Goal: Information Seeking & Learning: Learn about a topic

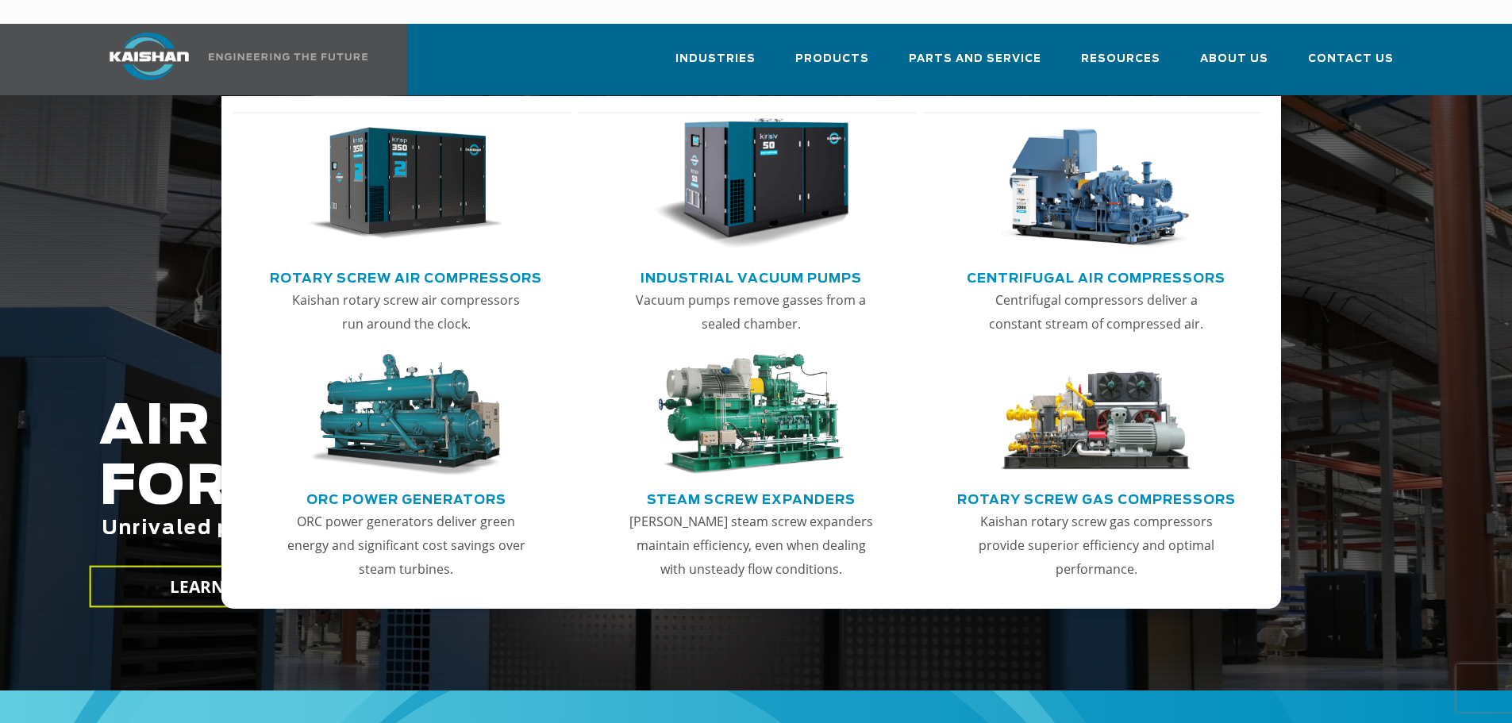
click at [483, 264] on link "Rotary Screw Air Compressors" at bounding box center [406, 276] width 272 height 24
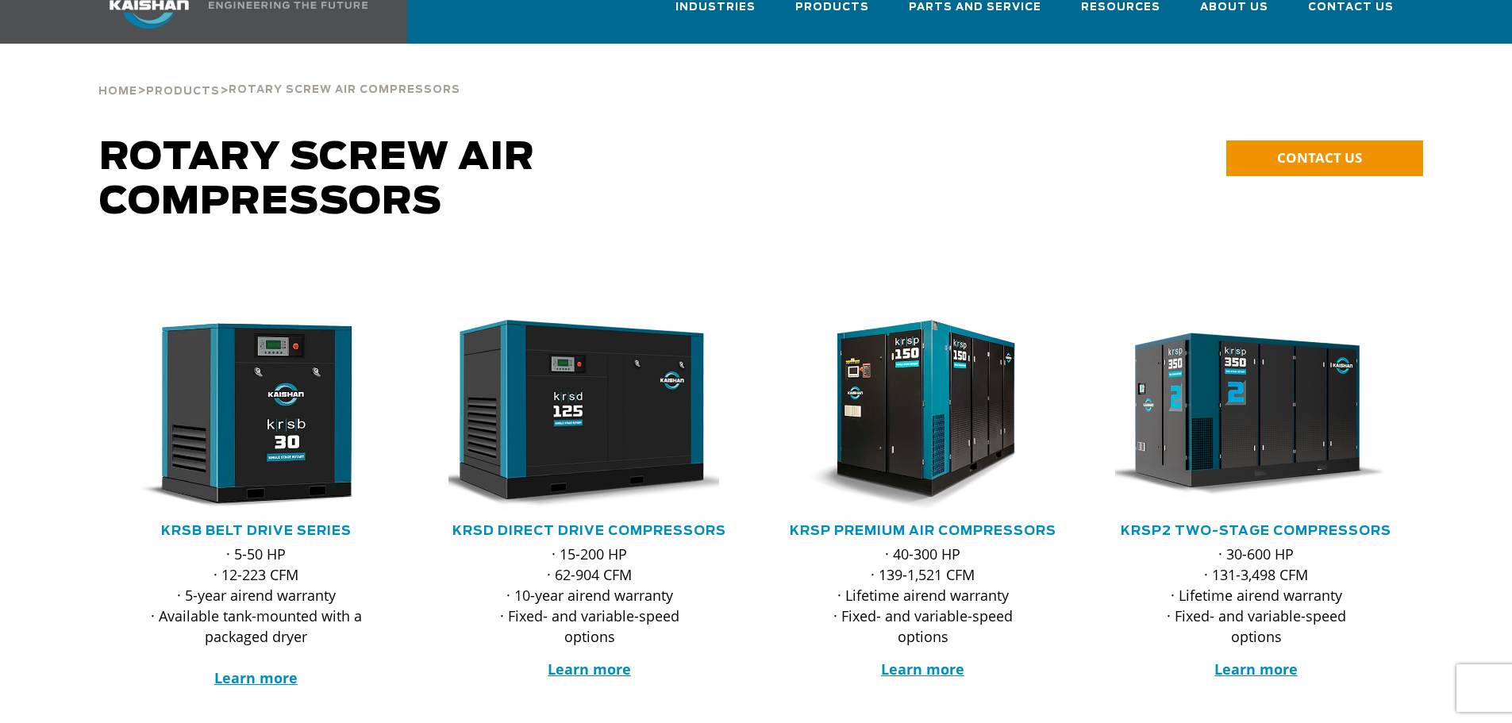
scroll to position [79, 0]
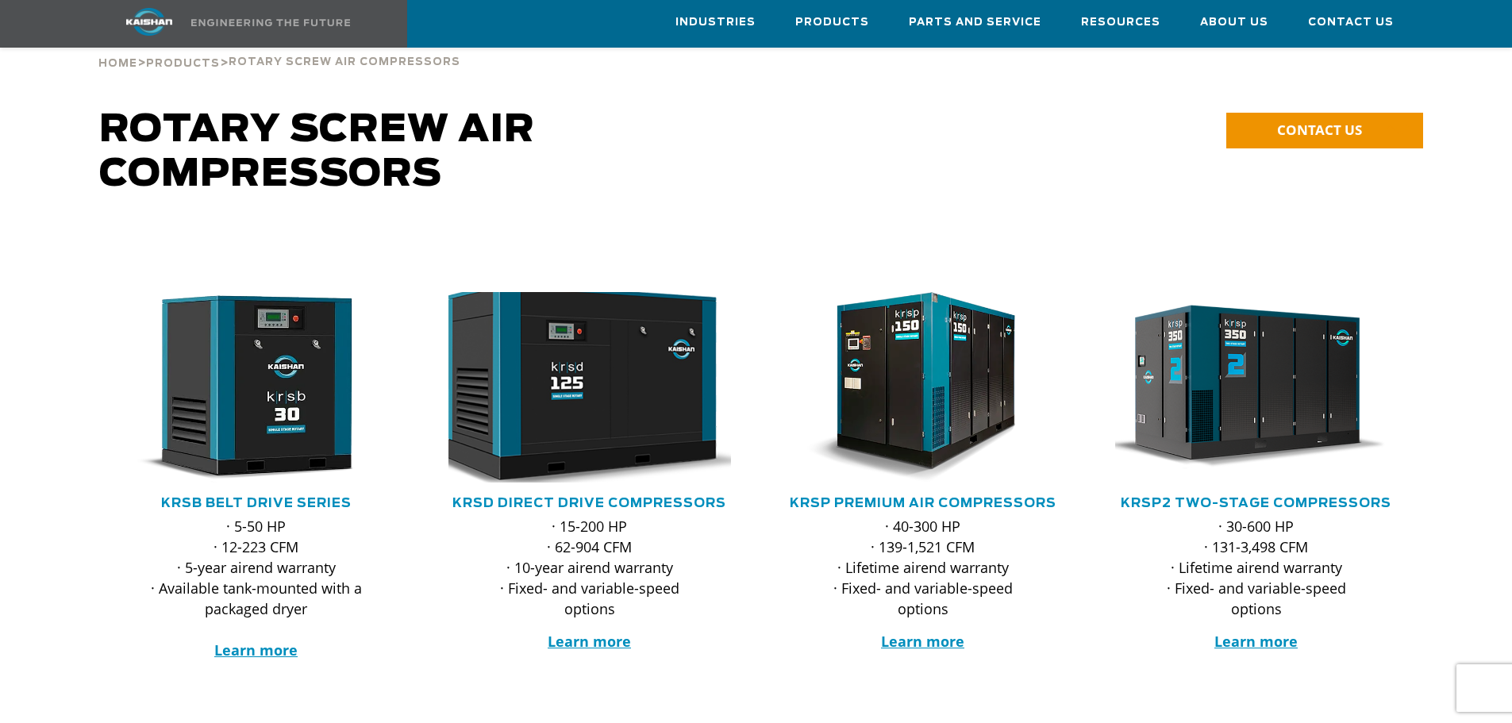
click at [604, 452] on img at bounding box center [577, 388] width 311 height 210
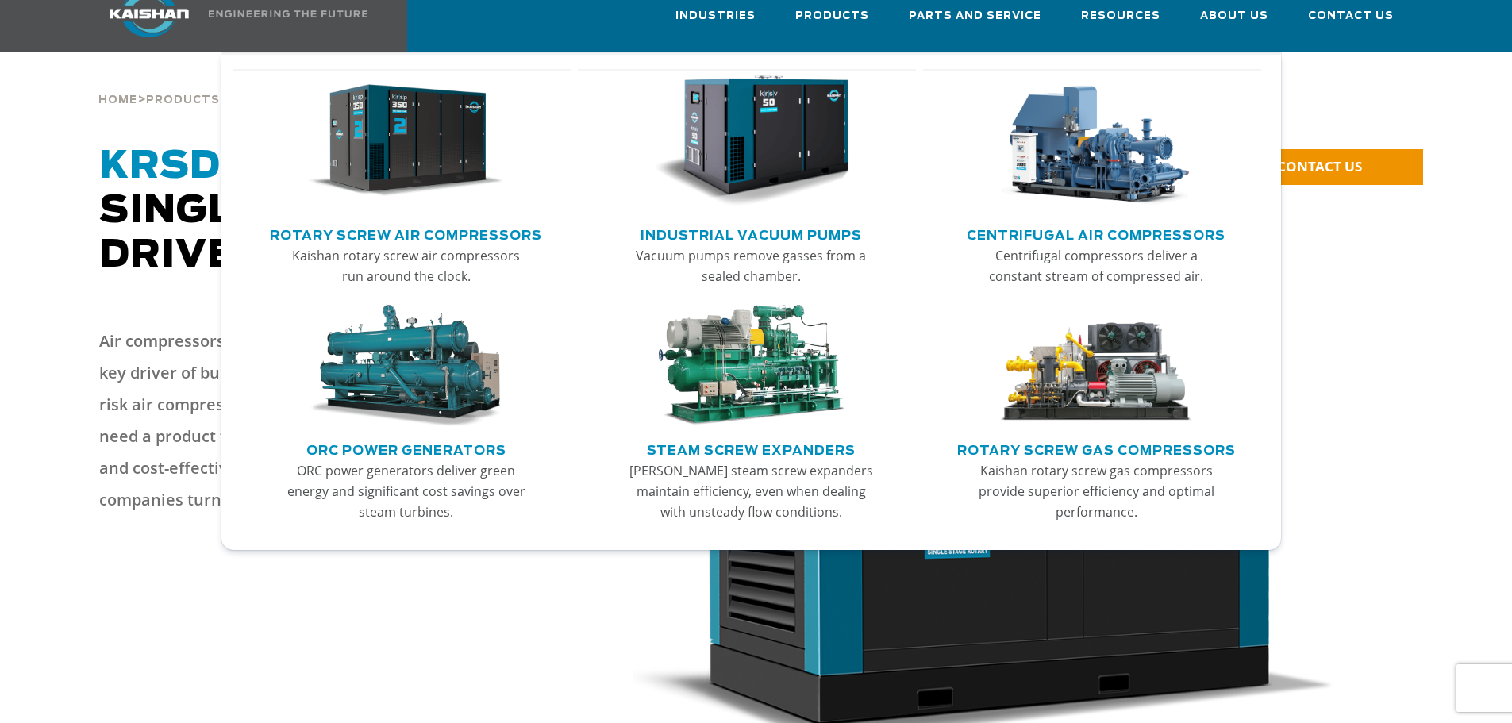
scroll to position [79, 0]
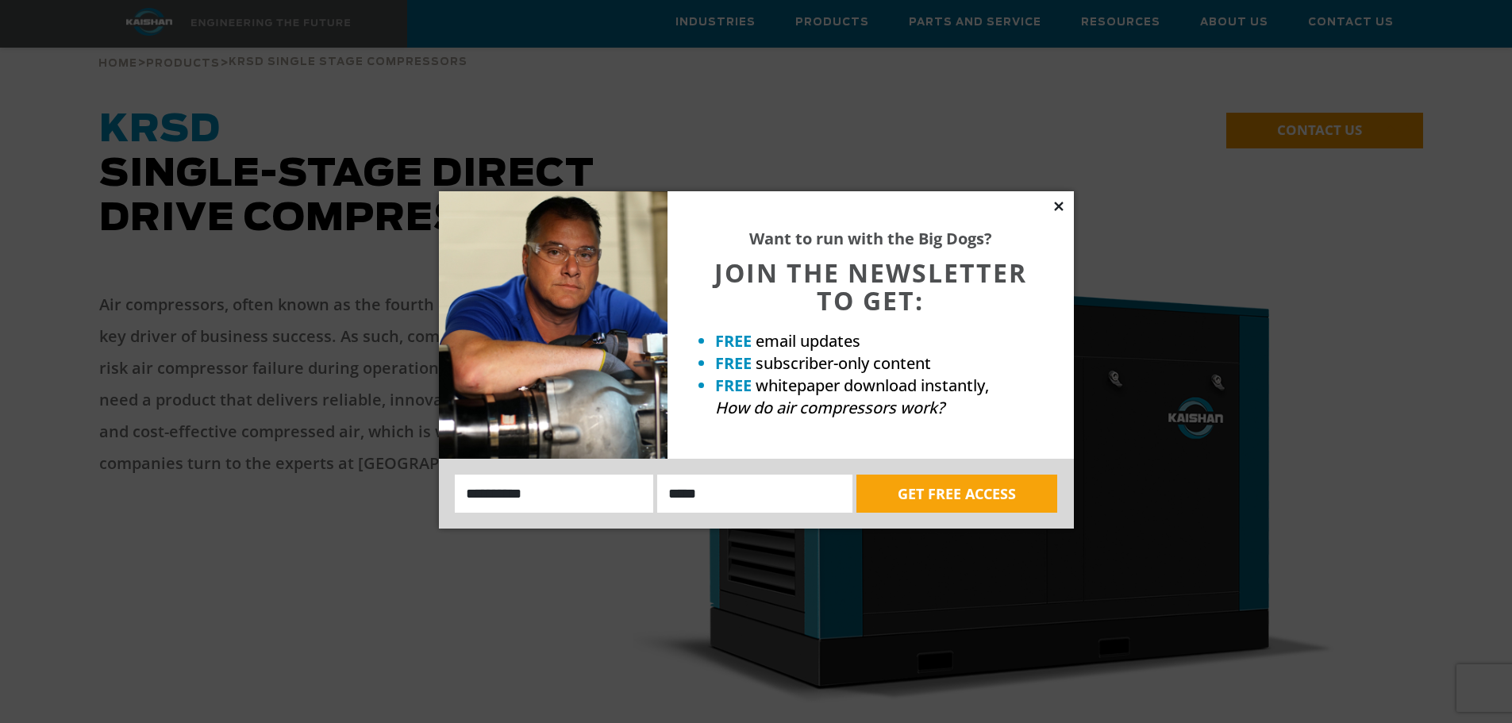
click at [1056, 204] on icon at bounding box center [1058, 206] width 9 height 9
